Goal: Feedback & Contribution: Leave review/rating

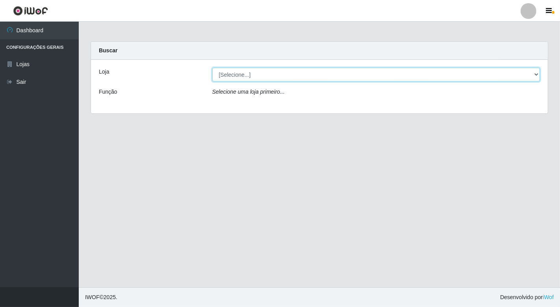
click at [534, 73] on select "[Selecione...] Nordestão - [GEOGRAPHIC_DATA]" at bounding box center [376, 75] width 328 height 14
select select "454"
click at [212, 68] on select "[Selecione...] Nordestão - [GEOGRAPHIC_DATA]" at bounding box center [376, 75] width 328 height 14
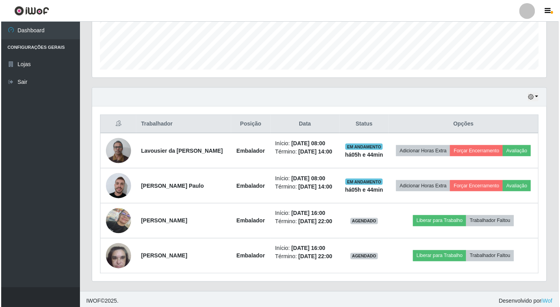
scroll to position [239, 0]
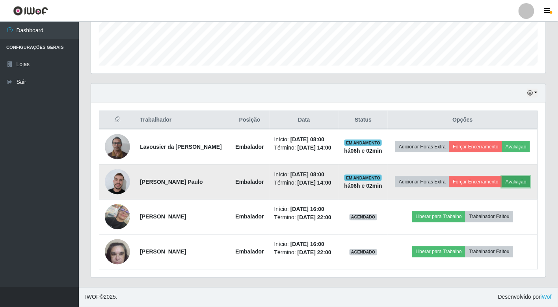
click at [502, 176] on button "Avaliação" at bounding box center [516, 181] width 28 height 11
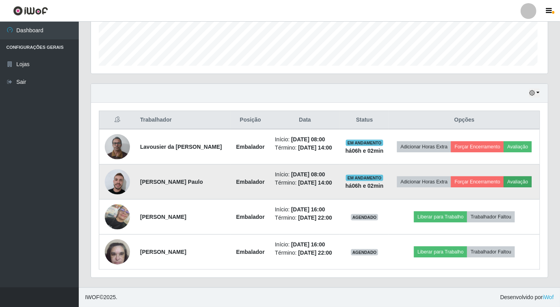
scroll to position [163, 450]
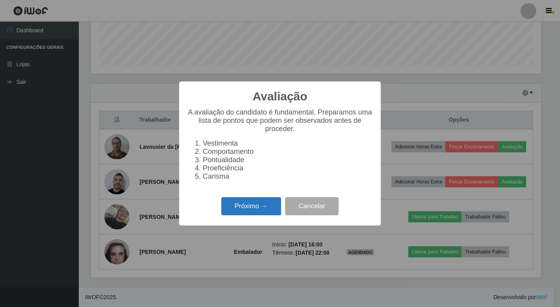
click at [266, 206] on button "Próximo →" at bounding box center [251, 206] width 60 height 19
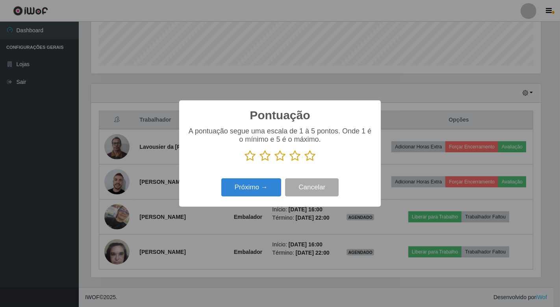
scroll to position [393636, 393350]
click at [247, 156] on icon at bounding box center [250, 156] width 11 height 12
click at [245, 162] on input "radio" at bounding box center [245, 162] width 0 height 0
click at [261, 156] on icon at bounding box center [265, 156] width 11 height 12
click at [260, 162] on input "radio" at bounding box center [260, 162] width 0 height 0
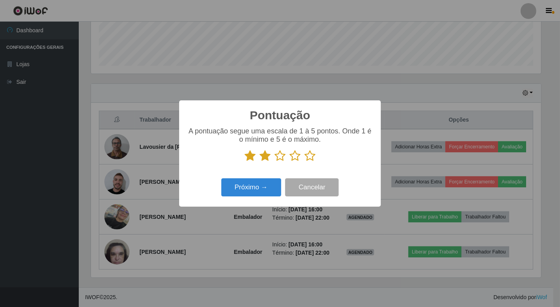
click at [278, 155] on icon at bounding box center [279, 156] width 11 height 12
click at [274, 162] on input "radio" at bounding box center [274, 162] width 0 height 0
click at [296, 155] on icon at bounding box center [294, 156] width 11 height 12
click at [289, 162] on input "radio" at bounding box center [289, 162] width 0 height 0
click at [313, 156] on icon at bounding box center [309, 156] width 11 height 12
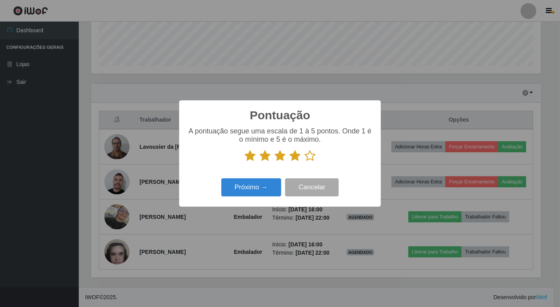
click at [304, 162] on input "radio" at bounding box center [304, 162] width 0 height 0
click at [252, 192] on button "Próximo →" at bounding box center [251, 187] width 60 height 19
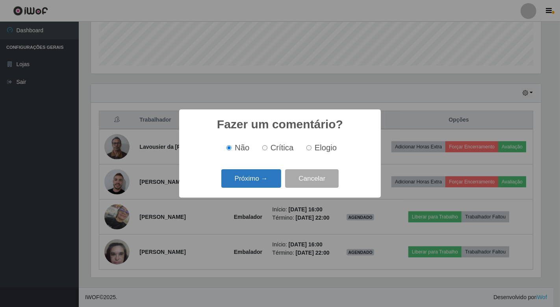
click at [249, 178] on button "Próximo →" at bounding box center [251, 178] width 60 height 19
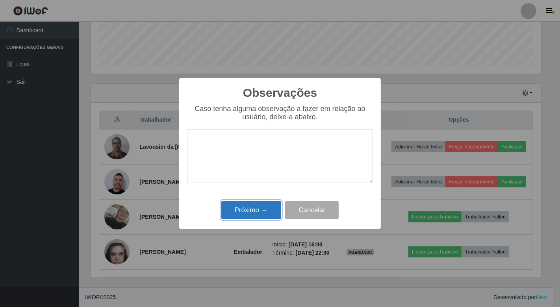
click at [252, 206] on button "Próximo →" at bounding box center [251, 210] width 60 height 19
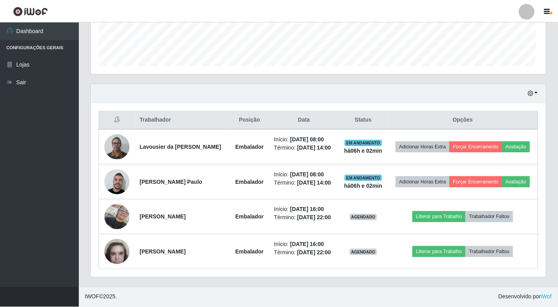
scroll to position [163, 454]
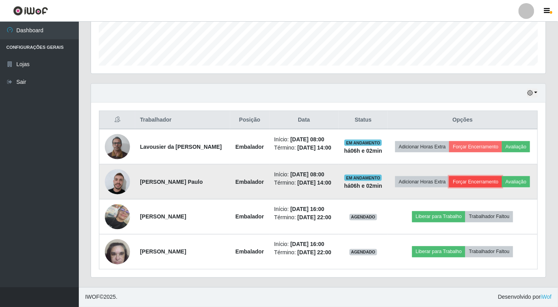
click at [490, 176] on button "Forçar Encerramento" at bounding box center [475, 181] width 53 height 11
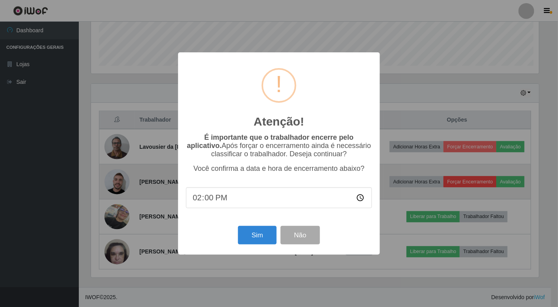
scroll to position [163, 450]
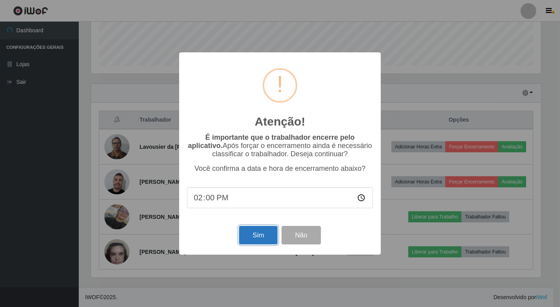
click at [264, 235] on button "Sim" at bounding box center [258, 235] width 38 height 19
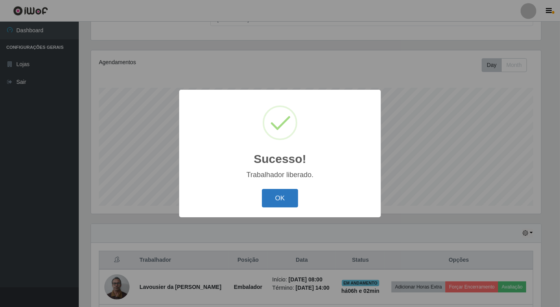
click at [273, 194] on button "OK" at bounding box center [280, 198] width 37 height 19
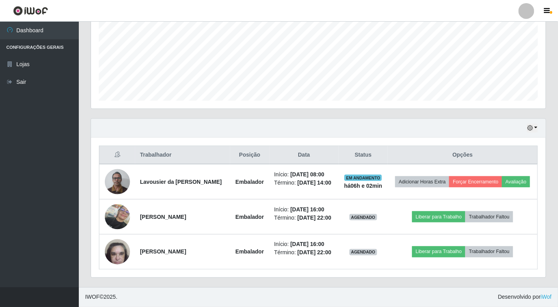
scroll to position [198, 0]
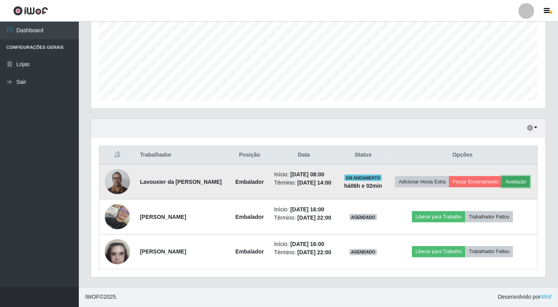
click at [502, 176] on button "Avaliação" at bounding box center [516, 181] width 28 height 11
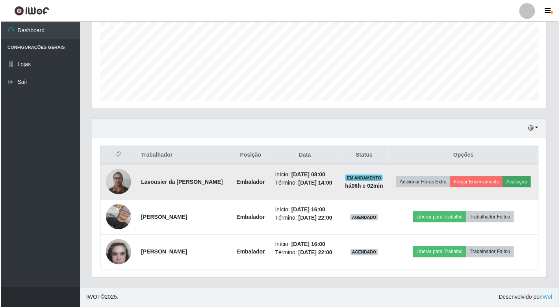
scroll to position [163, 450]
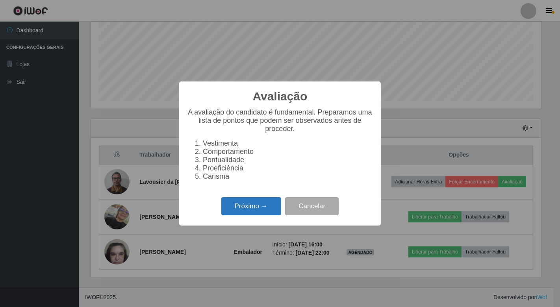
click at [274, 207] on button "Próximo →" at bounding box center [251, 206] width 60 height 19
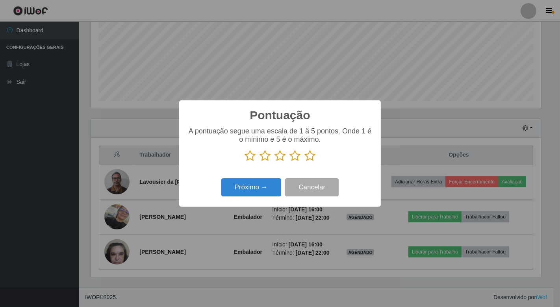
click at [248, 156] on icon at bounding box center [250, 156] width 11 height 12
click at [245, 162] on input "radio" at bounding box center [245, 162] width 0 height 0
click at [265, 158] on icon at bounding box center [265, 156] width 11 height 12
click at [260, 162] on input "radio" at bounding box center [260, 162] width 0 height 0
click at [280, 156] on icon at bounding box center [279, 156] width 11 height 12
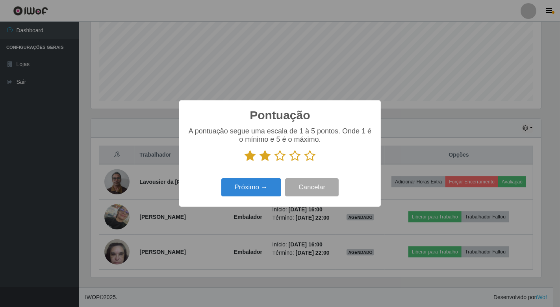
click at [274, 162] on input "radio" at bounding box center [274, 162] width 0 height 0
click at [293, 156] on icon at bounding box center [294, 156] width 11 height 12
click at [289, 162] on input "radio" at bounding box center [289, 162] width 0 height 0
click at [310, 156] on icon at bounding box center [309, 156] width 11 height 12
click at [304, 162] on input "radio" at bounding box center [304, 162] width 0 height 0
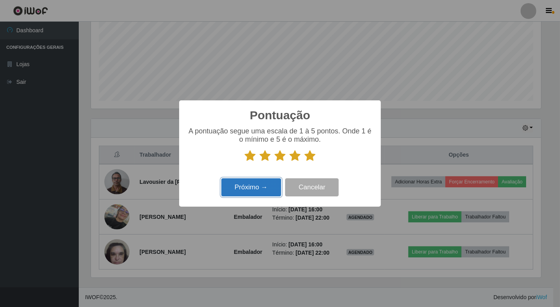
click at [253, 189] on button "Próximo →" at bounding box center [251, 187] width 60 height 19
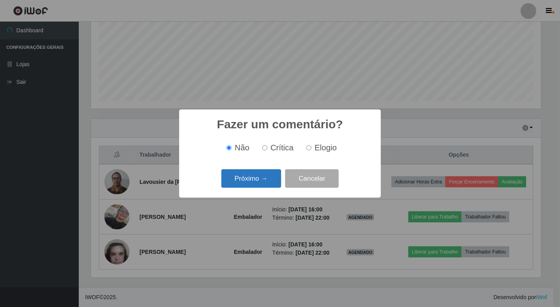
click at [254, 180] on button "Próximo →" at bounding box center [251, 178] width 60 height 19
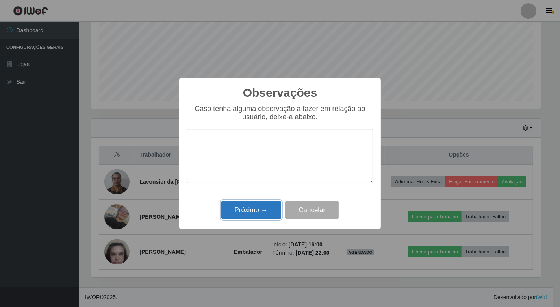
click at [241, 207] on button "Próximo →" at bounding box center [251, 210] width 60 height 19
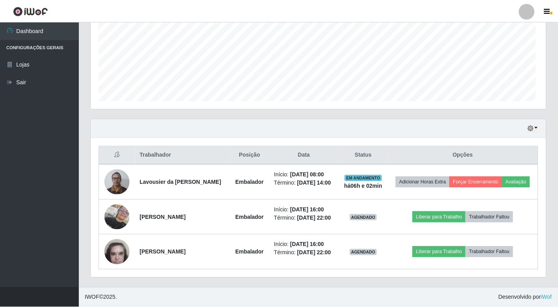
scroll to position [163, 454]
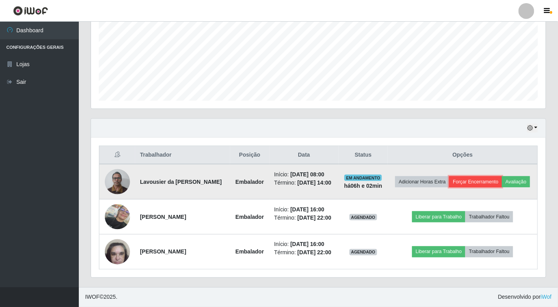
click at [488, 176] on button "Forçar Encerramento" at bounding box center [475, 181] width 53 height 11
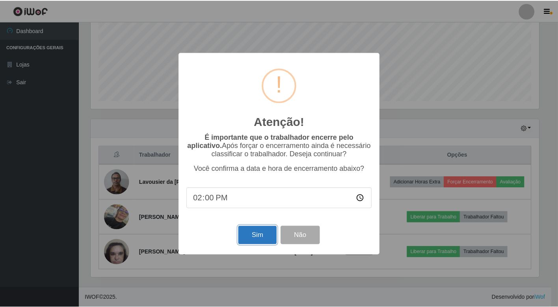
scroll to position [181, 0]
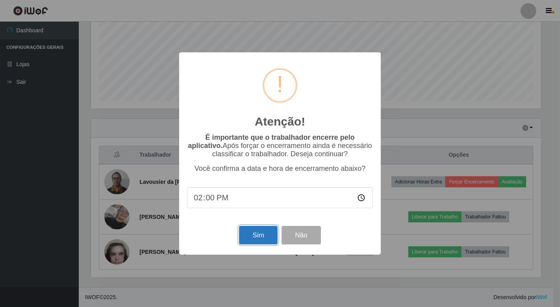
click at [264, 231] on button "Sim" at bounding box center [258, 235] width 38 height 19
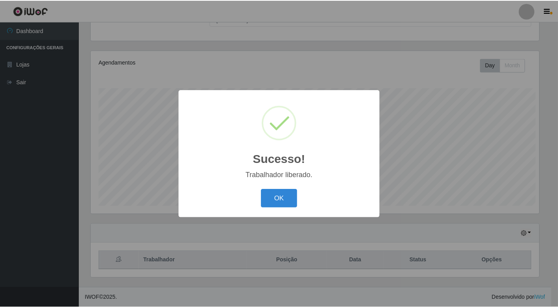
scroll to position [163, 450]
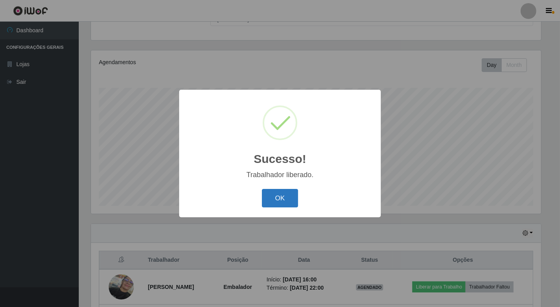
click at [281, 191] on button "OK" at bounding box center [280, 198] width 37 height 19
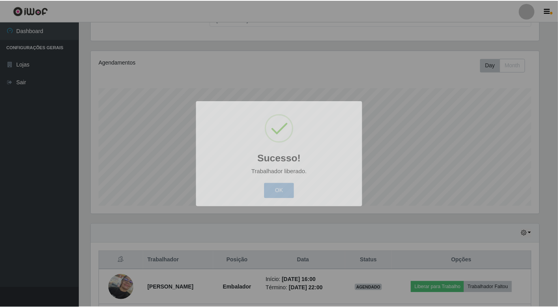
scroll to position [0, 0]
